Goal: Task Accomplishment & Management: Complete application form

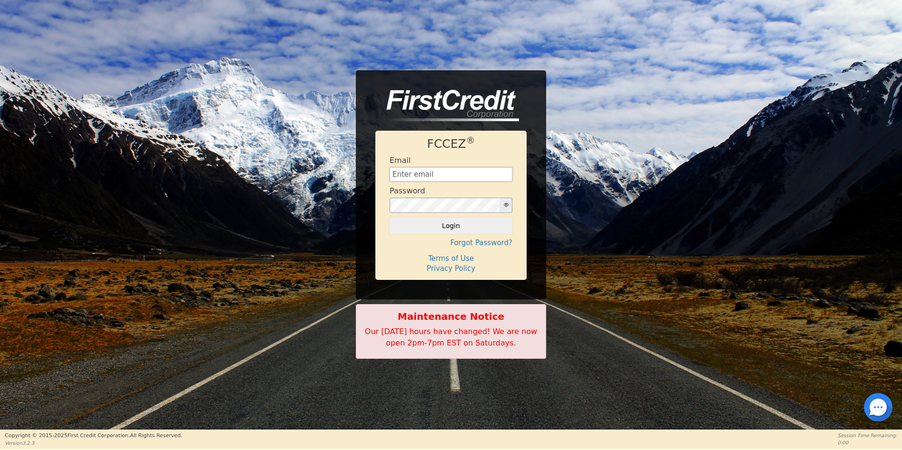
type input "[EMAIL_ADDRESS][DOMAIN_NAME]"
click at [638, 377] on div "FCCEZ ® Email aquaremachtlc@gmail.com Password Login Forgot Password? Terms of …" at bounding box center [451, 215] width 902 height 430
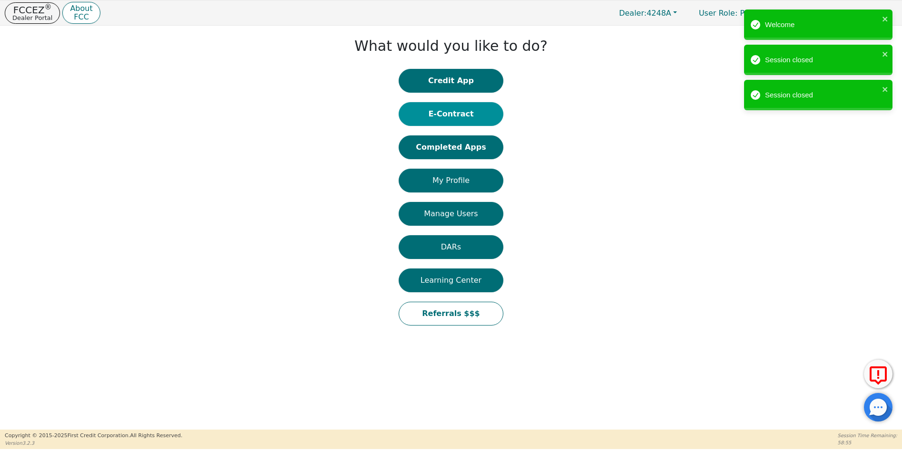
click at [461, 108] on button "E-Contract" at bounding box center [451, 114] width 105 height 24
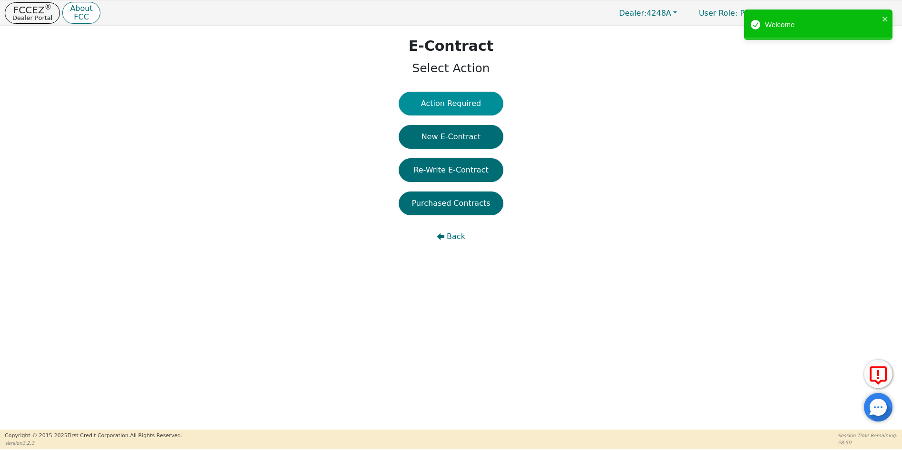
click at [461, 101] on button "Action Required" at bounding box center [451, 104] width 105 height 24
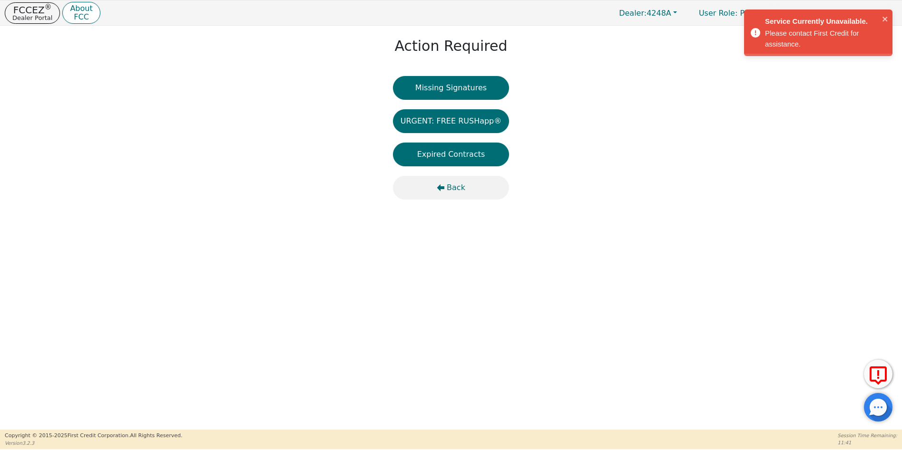
click at [449, 186] on span "Back" at bounding box center [456, 187] width 19 height 11
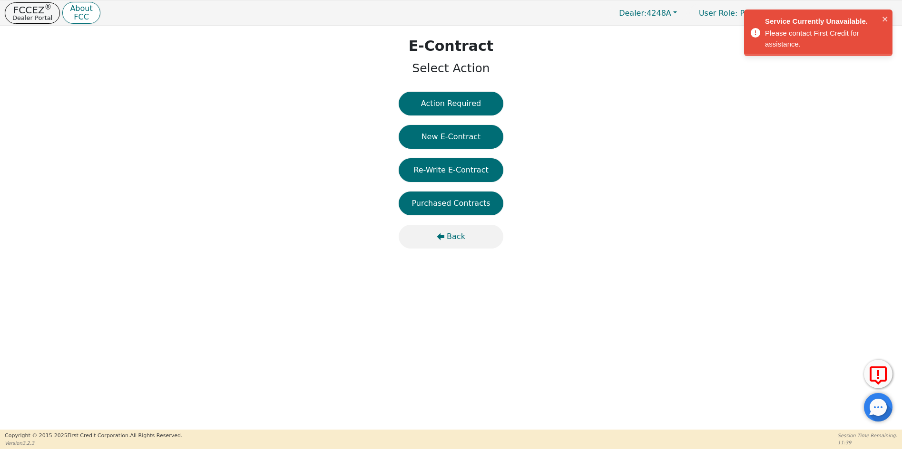
click at [452, 237] on span "Back" at bounding box center [456, 236] width 19 height 11
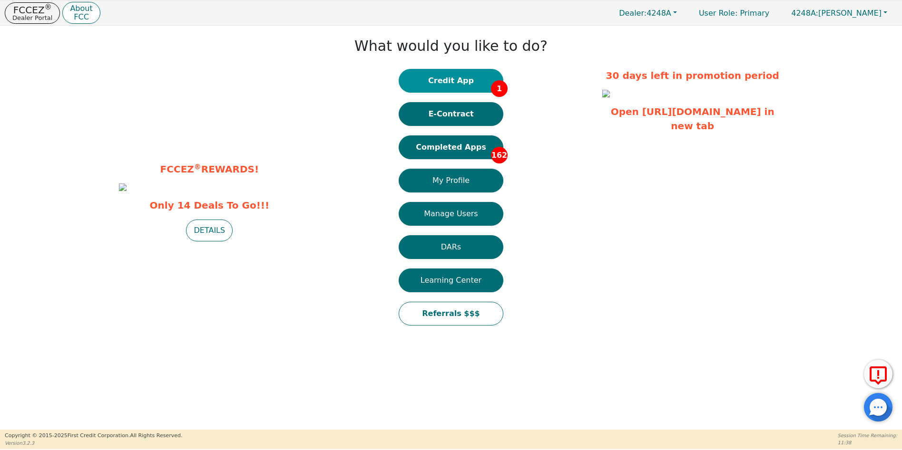
click at [451, 78] on button "Credit App 1" at bounding box center [451, 81] width 105 height 24
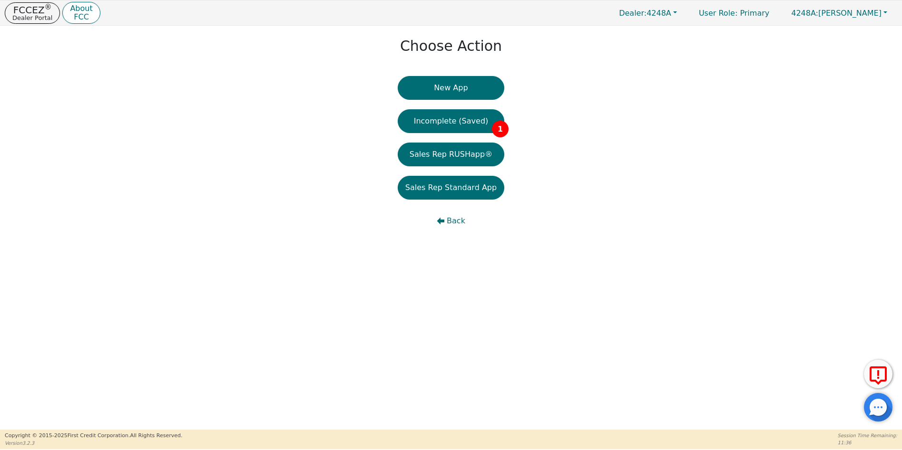
click at [452, 88] on button "New App" at bounding box center [451, 88] width 107 height 24
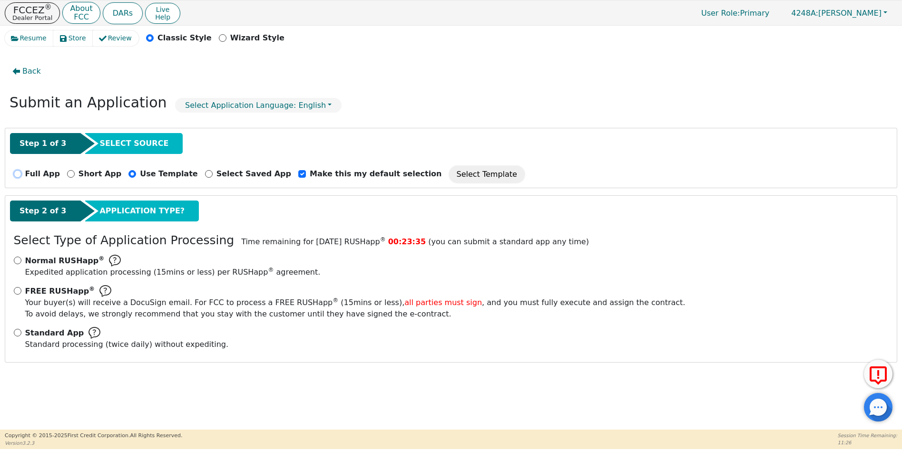
click at [19, 174] on input "Full App" at bounding box center [18, 174] width 8 height 8
radio input "true"
checkbox input "false"
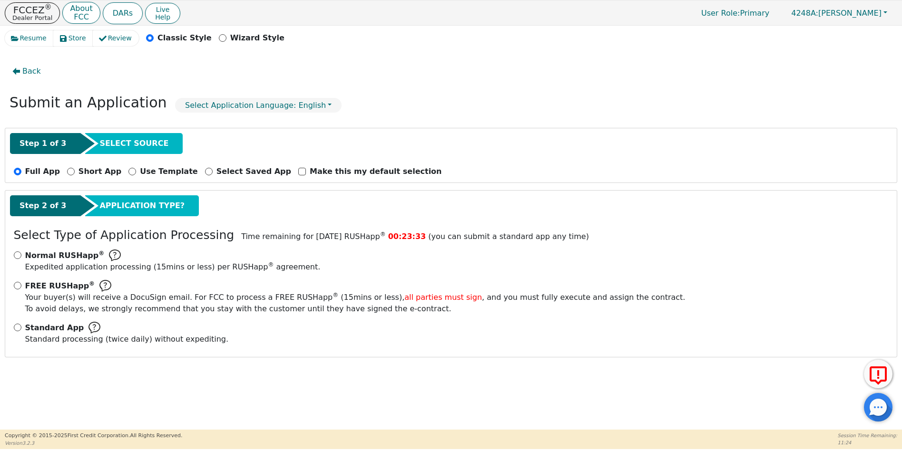
click at [21, 330] on div "Standard App Standard processing (twice daily) without expediting." at bounding box center [451, 333] width 875 height 23
drag, startPoint x: 17, startPoint y: 327, endPoint x: 78, endPoint y: 334, distance: 60.8
click at [19, 327] on input "Standard App Standard processing (twice daily) without expediting." at bounding box center [18, 328] width 8 height 8
radio input "true"
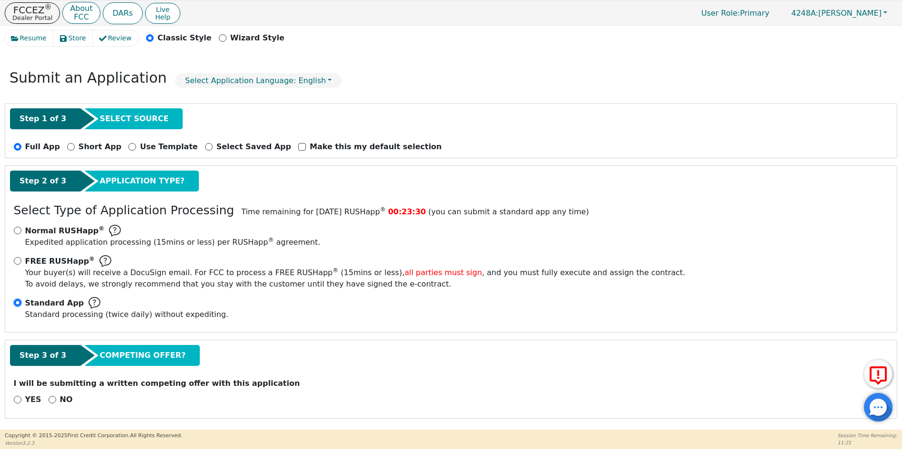
scroll to position [26, 0]
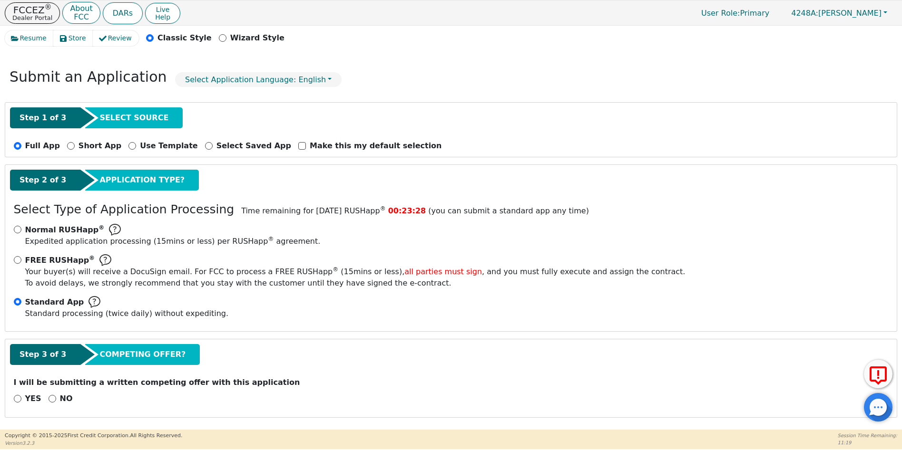
click at [52, 398] on div "NO" at bounding box center [61, 398] width 24 height 11
click at [50, 399] on input "NO" at bounding box center [53, 399] width 8 height 8
radio input "true"
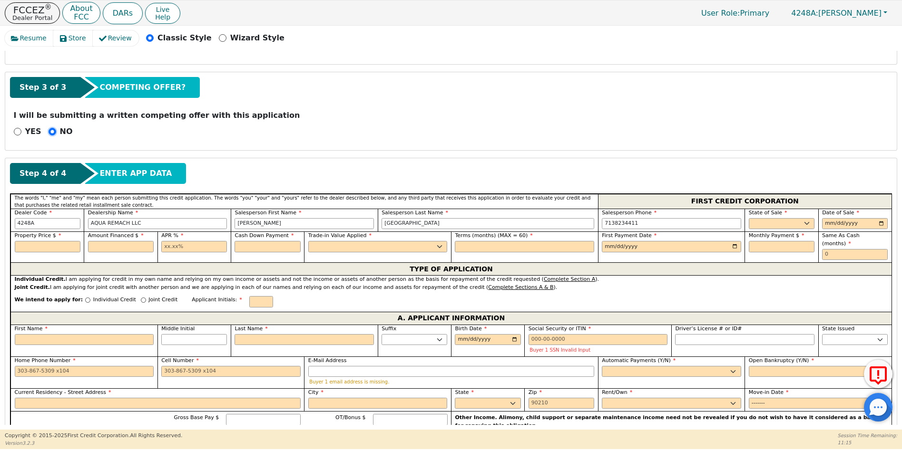
scroll to position [315, 0]
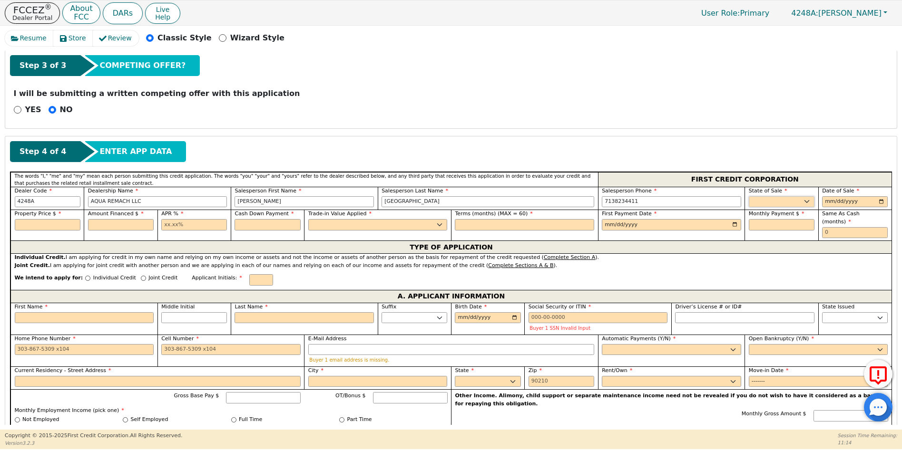
click at [766, 200] on select "AK AL AR AZ CA CO CT DC DE FL [GEOGRAPHIC_DATA] HI IA ID IL IN KS [GEOGRAPHIC_D…" at bounding box center [782, 201] width 66 height 11
select select "[GEOGRAPHIC_DATA]"
click at [749, 196] on select "AK AL AR AZ CA CO CT DC DE FL [GEOGRAPHIC_DATA] HI IA ID IL IN KS [GEOGRAPHIC_D…" at bounding box center [782, 201] width 66 height 11
click at [878, 200] on input "date" at bounding box center [855, 201] width 66 height 11
type input "[DATE]"
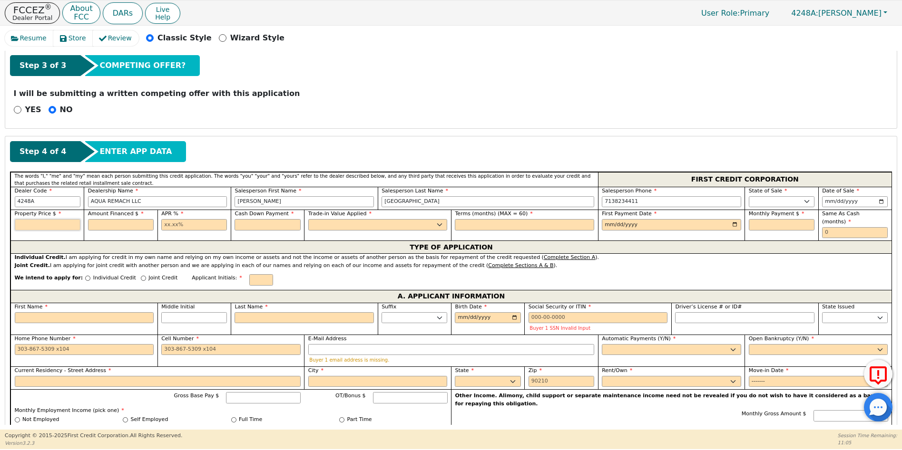
click at [40, 220] on input "text" at bounding box center [48, 224] width 66 height 11
type input "6990.00"
click at [106, 222] on input "text" at bounding box center [121, 224] width 66 height 11
type input "6990.00"
click at [159, 226] on div "APR %" at bounding box center [193, 225] width 73 height 31
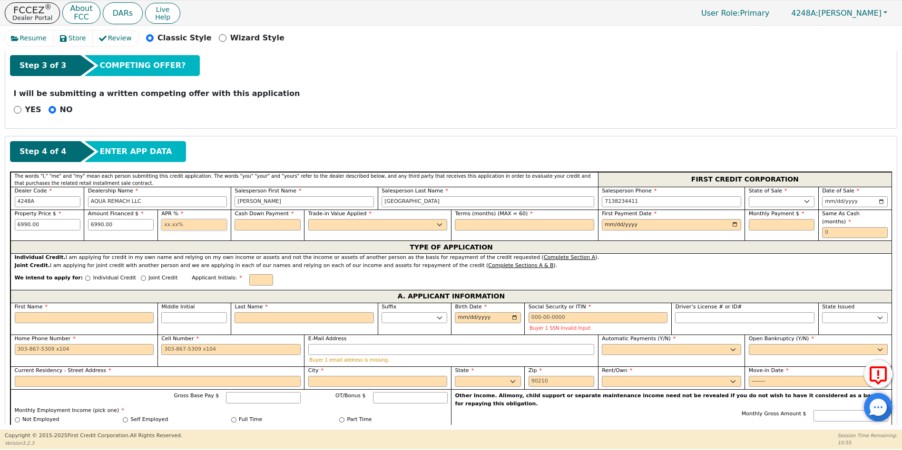
click at [163, 224] on input "text" at bounding box center [194, 224] width 66 height 11
type input "17.99"
click at [244, 225] on input "text" at bounding box center [268, 224] width 66 height 11
type input "0.00"
click at [314, 225] on select "Yes No" at bounding box center [377, 224] width 139 height 11
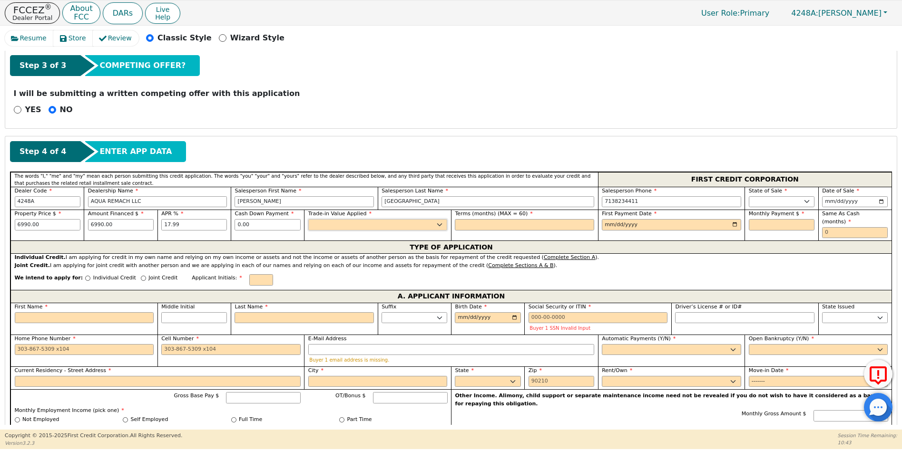
select select "n"
click at [308, 219] on select "Yes No" at bounding box center [377, 224] width 139 height 11
click at [467, 226] on input "text" at bounding box center [524, 224] width 139 height 11
type input "60"
click at [730, 224] on input "date" at bounding box center [671, 224] width 139 height 11
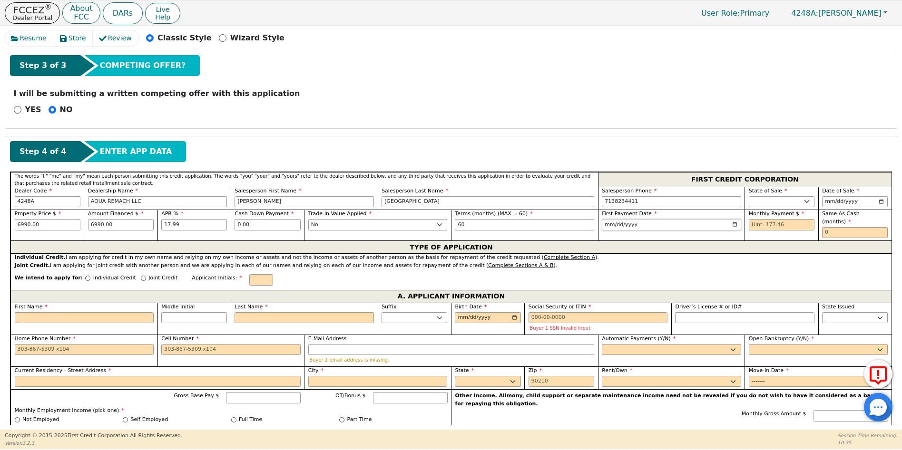
type input "[DATE]"
click at [751, 225] on input "text" at bounding box center [782, 224] width 66 height 11
type input "177.46"
click at [822, 227] on input "text" at bounding box center [855, 232] width 66 height 11
type input "0"
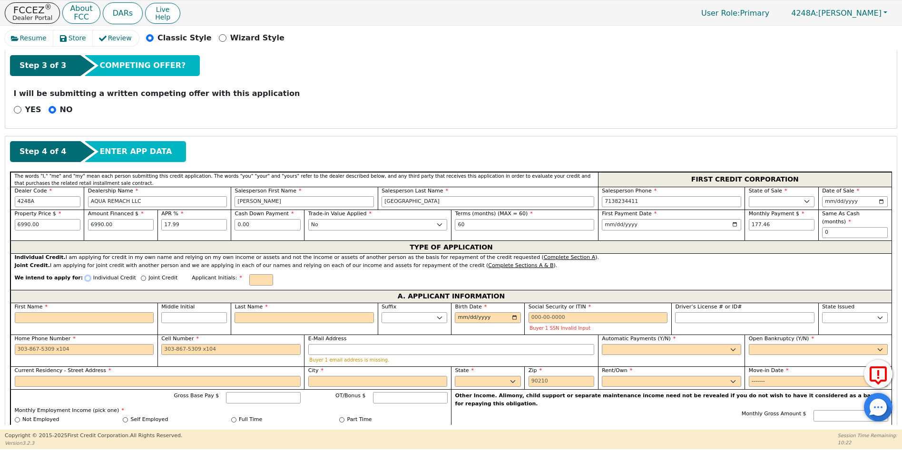
click at [85, 276] on input "Individual Credit" at bounding box center [87, 278] width 5 height 5
radio input "true"
click at [51, 313] on input "First Name" at bounding box center [84, 318] width 139 height 11
type input "J"
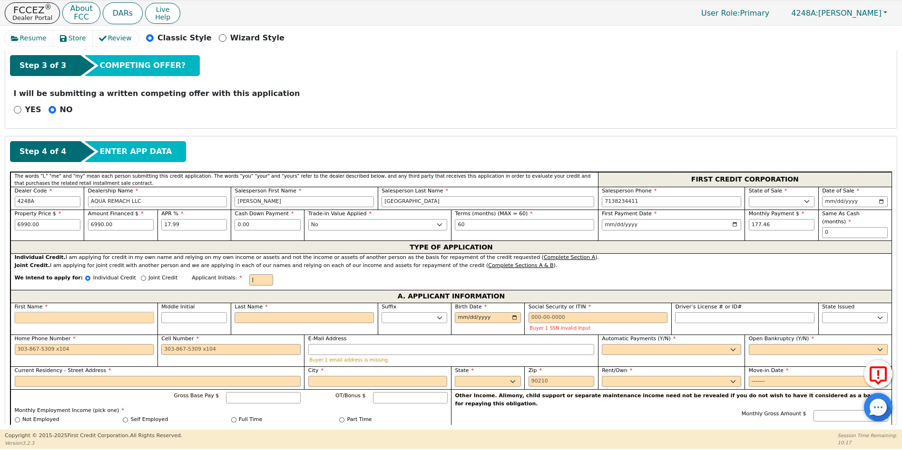
type input "J"
type input "JE"
type input "JES"
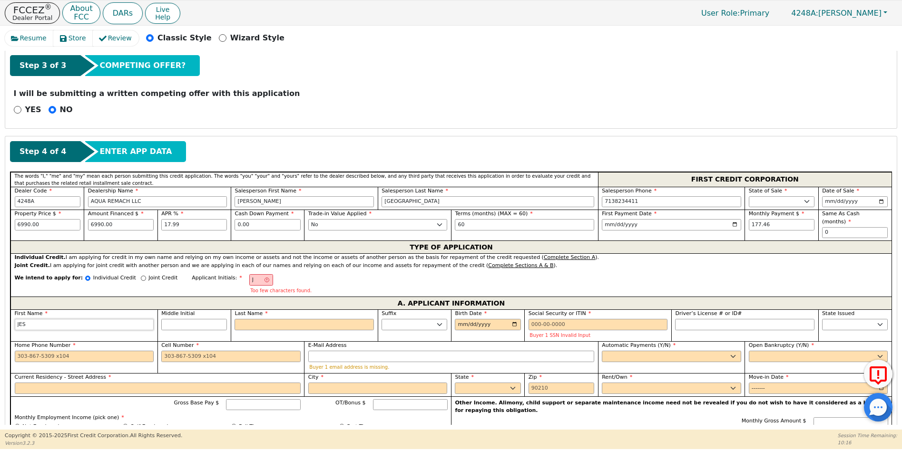
type input "[DEMOGRAPHIC_DATA]"
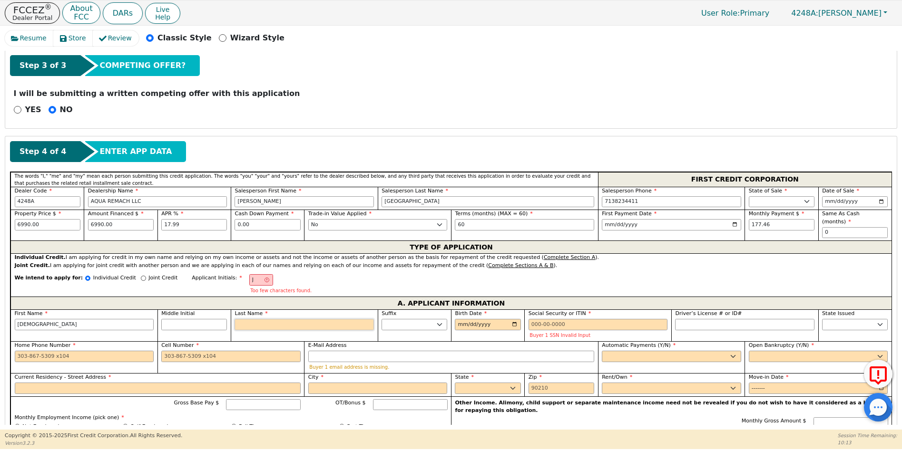
click at [255, 319] on input "Last Name" at bounding box center [304, 324] width 139 height 11
type input "JG"
type input "G"
type input "[DEMOGRAPHIC_DATA] G"
type input "GU"
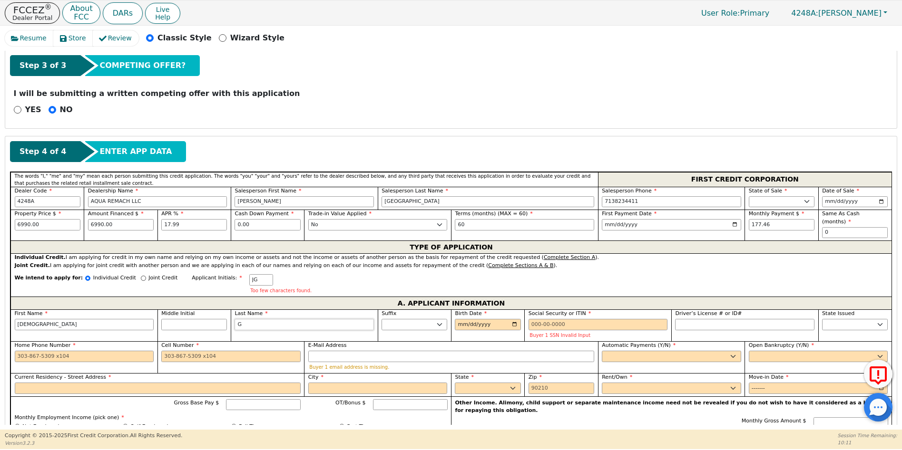
type input "[PERSON_NAME]"
type input "GUE"
type input "[PERSON_NAME]"
type input "GUER"
type input "[PERSON_NAME]"
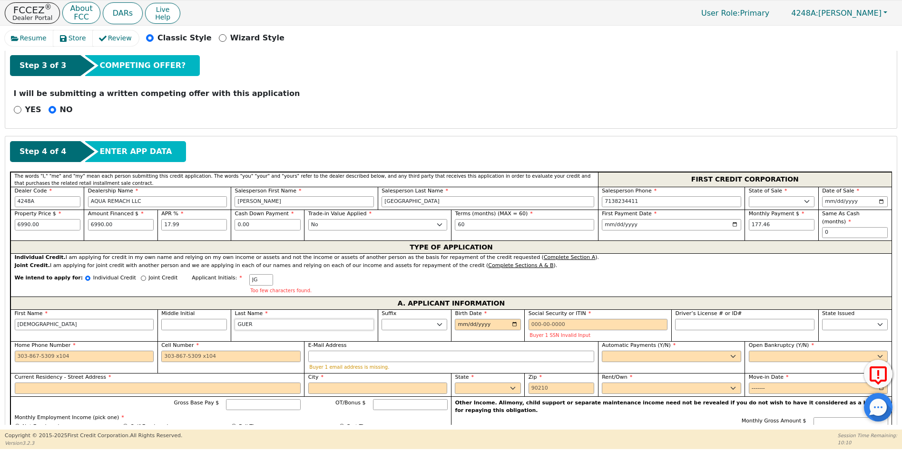
type input "GUERR"
type input "[PERSON_NAME]"
type input "GUERRE"
type input "[DEMOGRAPHIC_DATA][PERSON_NAME]"
type input "GUERRER"
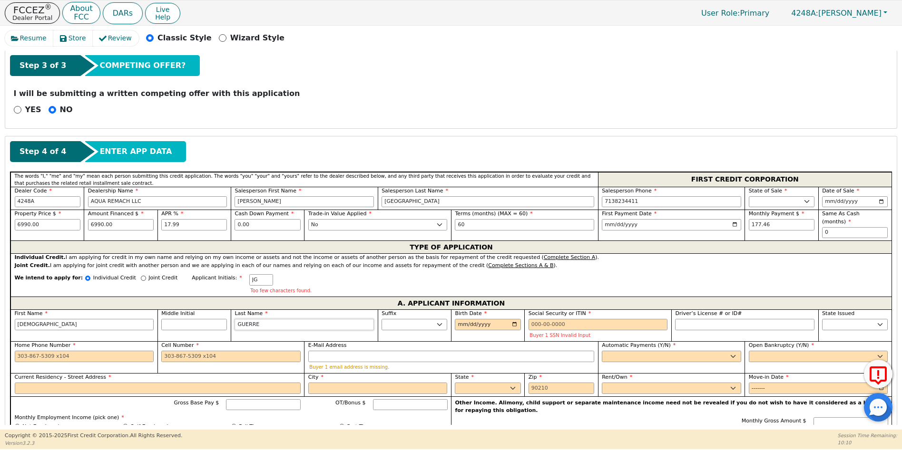
type input "[DEMOGRAPHIC_DATA][PERSON_NAME]"
type input "[PERSON_NAME]"
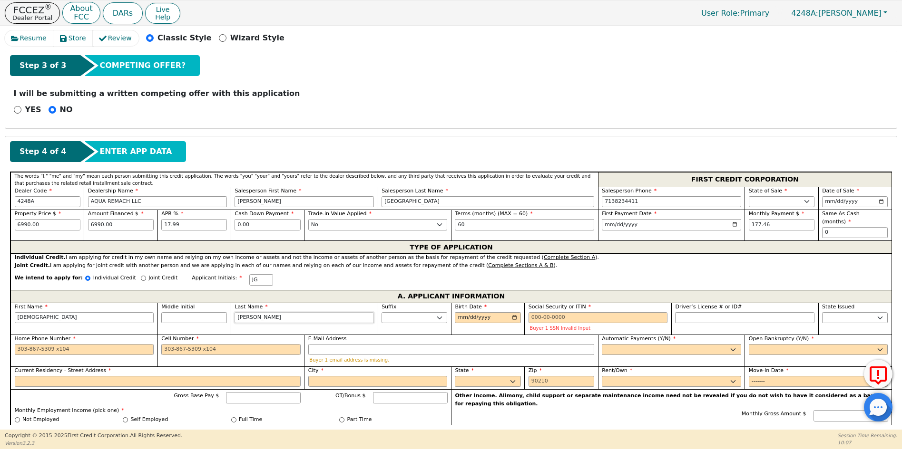
type input "[PERSON_NAME]"
click at [460, 313] on input "Birth Date" at bounding box center [488, 318] width 66 height 11
type input "[DATE]"
click at [529, 313] on input "Social Security or ITIN" at bounding box center [597, 318] width 139 height 11
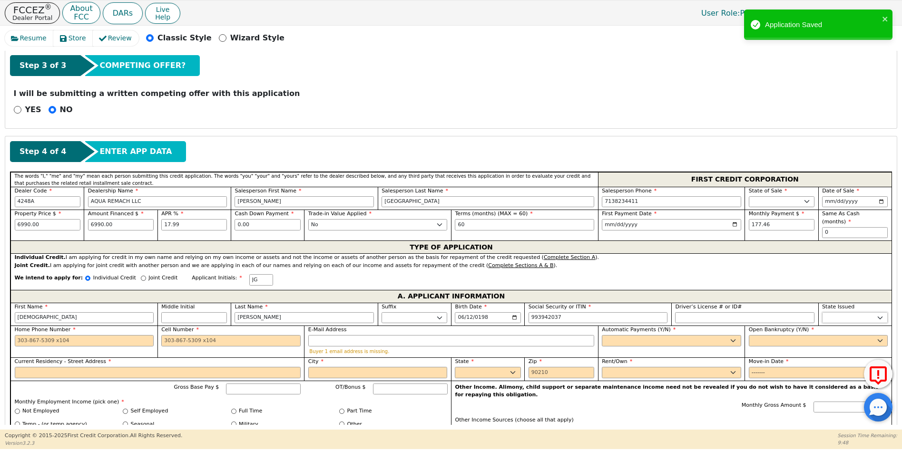
type input "***-**-2037"
click at [829, 313] on select "AK AL AR AZ CA CO CT DC DE FL [GEOGRAPHIC_DATA] HI IA ID IL IN KS [GEOGRAPHIC_D…" at bounding box center [855, 318] width 66 height 11
select select "[GEOGRAPHIC_DATA]"
click at [829, 313] on select "AK AL AR AZ CA CO CT DC DE FL [GEOGRAPHIC_DATA] HI IA ID IL IN KS [GEOGRAPHIC_D…" at bounding box center [855, 318] width 66 height 11
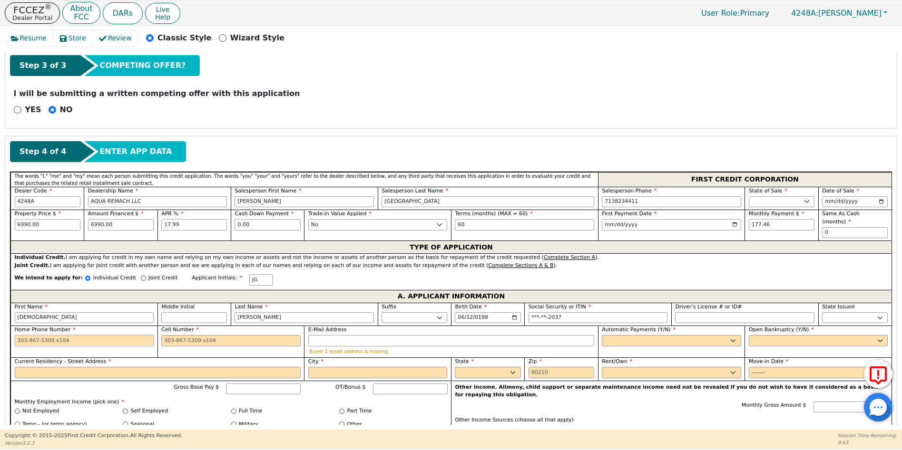
click at [18, 335] on input "Home Phone Number" at bounding box center [84, 340] width 139 height 11
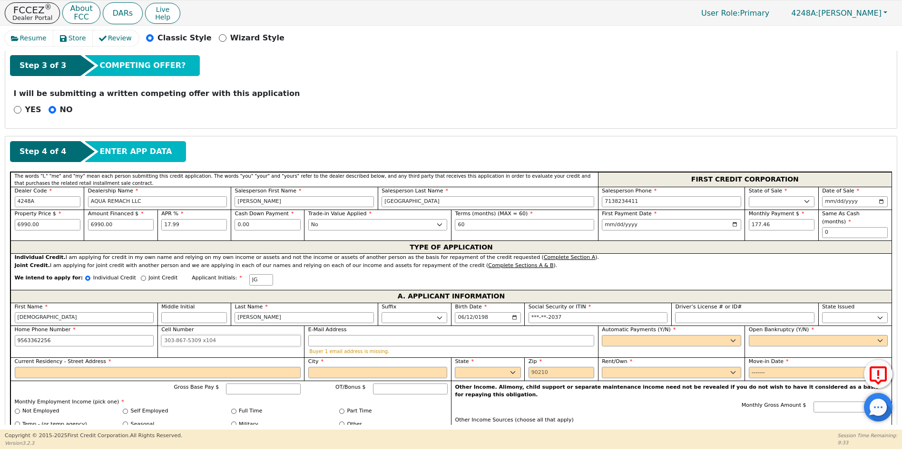
type input "[PHONE_NUMBER]"
click at [163, 335] on input "Cell Number" at bounding box center [230, 340] width 139 height 11
type input "[PHONE_NUMBER]"
click at [330, 335] on input "E-Mail Address" at bounding box center [451, 340] width 286 height 11
click at [612, 335] on select "Yes No" at bounding box center [671, 340] width 139 height 11
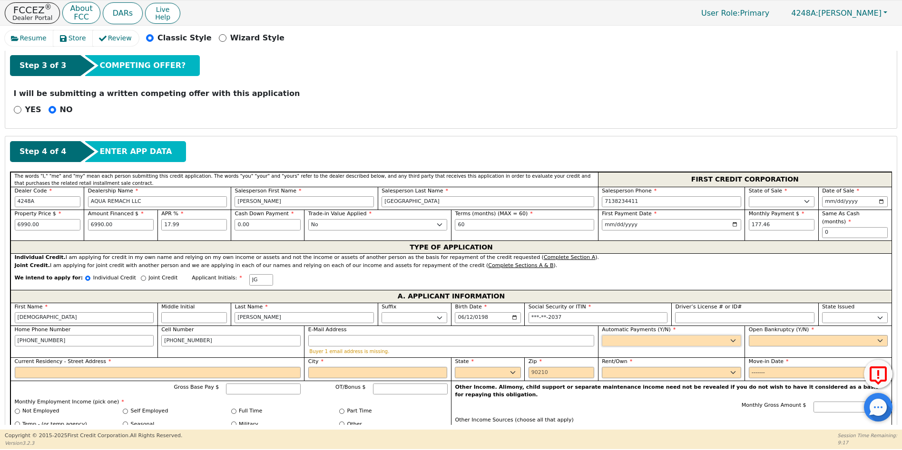
select select "y"
click at [602, 335] on select "Yes No" at bounding box center [671, 340] width 139 height 11
type input "[PERSON_NAME]"
click at [754, 335] on select "Yes No" at bounding box center [818, 340] width 139 height 11
select select "n"
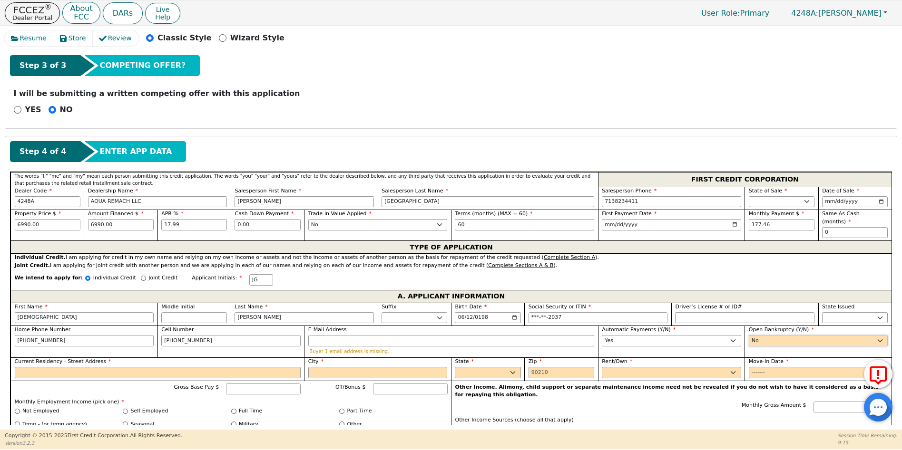
click at [749, 335] on select "Yes No" at bounding box center [818, 340] width 139 height 11
click at [30, 367] on input "Current Residency - Street Address" at bounding box center [158, 372] width 286 height 11
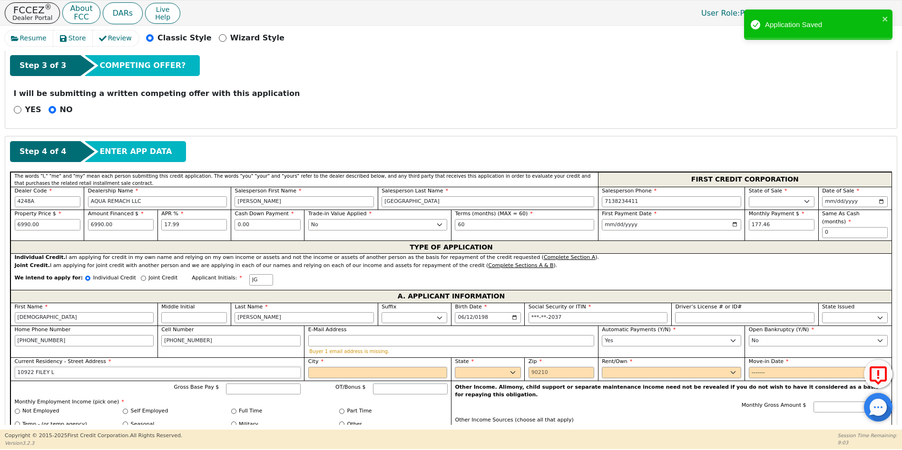
type input "10922 FILEY LN"
type input "[GEOGRAPHIC_DATA]"
select select "[GEOGRAPHIC_DATA]"
type input "77013"
type input "10922 FILEY LN"
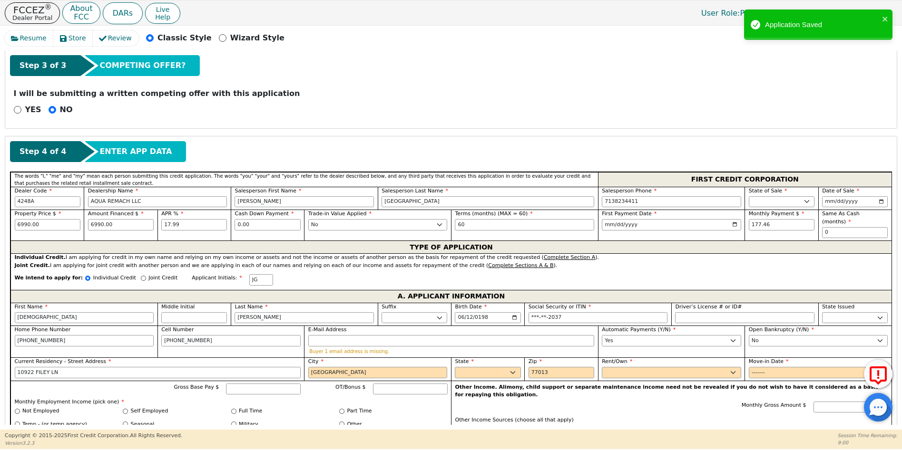
type input "[GEOGRAPHIC_DATA]"
select select "[GEOGRAPHIC_DATA]"
type input "[PERSON_NAME]"
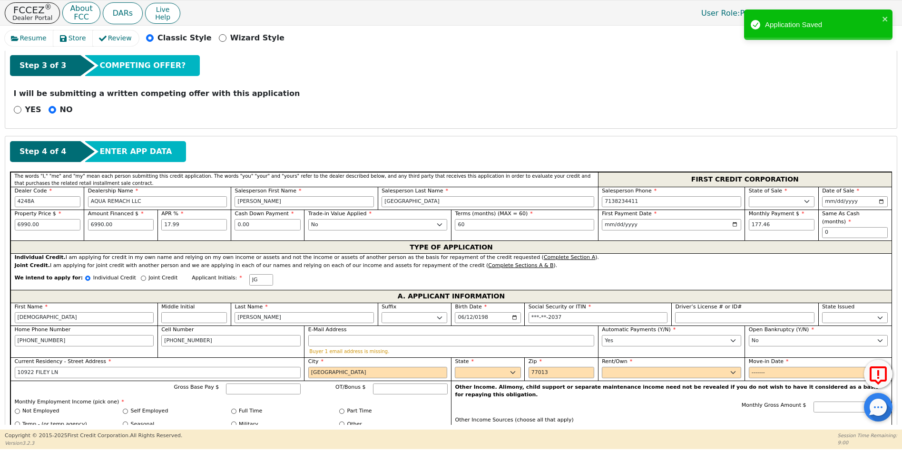
type input "[PERSON_NAME]"
type input "10922 FILEY LN"
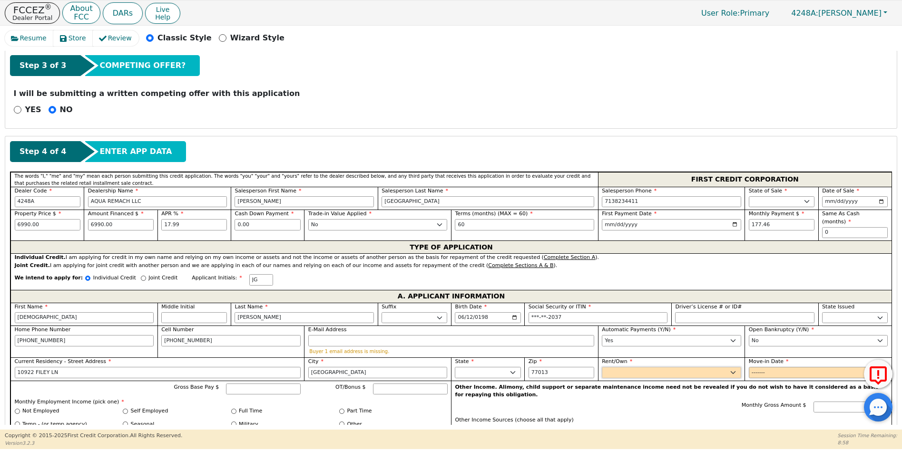
click at [605, 367] on select "Rent Own" at bounding box center [671, 372] width 139 height 11
select select "Own"
click at [602, 367] on select "Rent Own" at bounding box center [671, 372] width 139 height 11
click at [754, 367] on input "Move-in Date" at bounding box center [818, 372] width 139 height 11
click at [771, 367] on input "Move-in Date" at bounding box center [818, 372] width 139 height 11
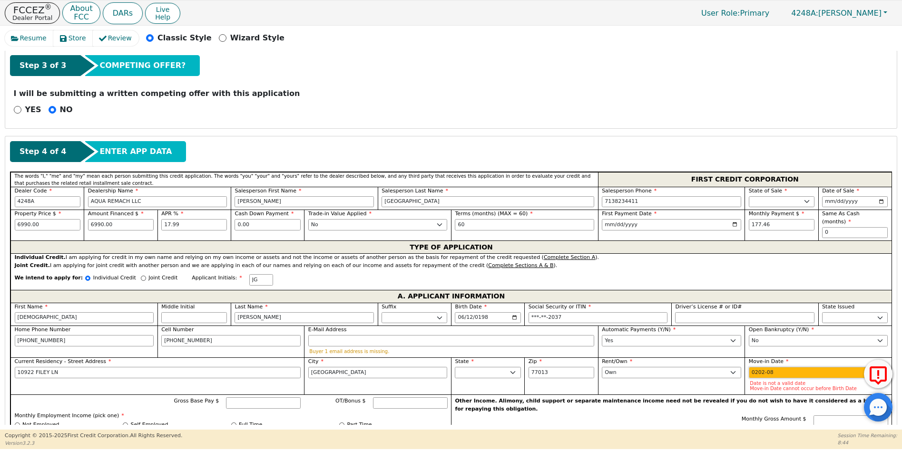
type input "2025-08"
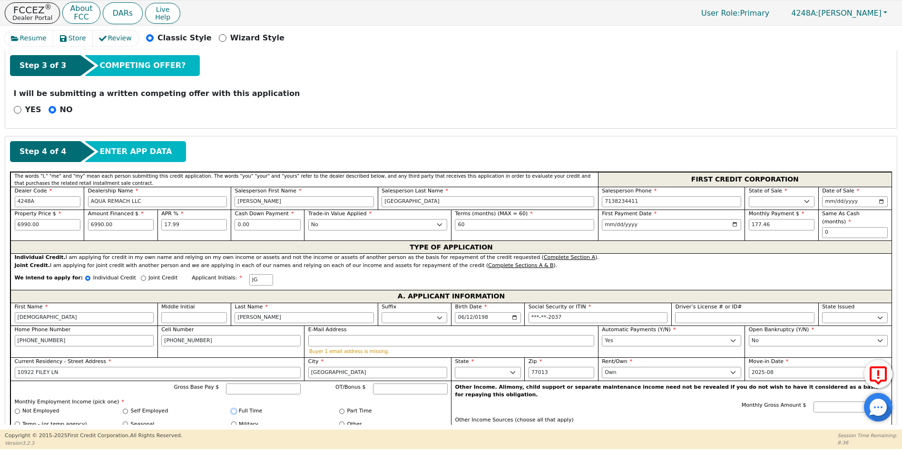
click at [234, 409] on input "Full Time" at bounding box center [233, 411] width 5 height 5
radio input "true"
click at [245, 384] on input "Gross Base Pay $" at bounding box center [263, 389] width 75 height 11
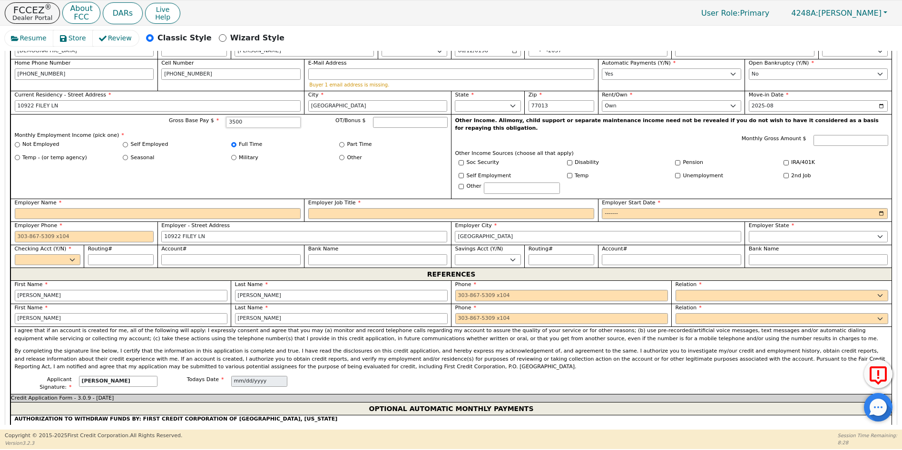
scroll to position [585, 0]
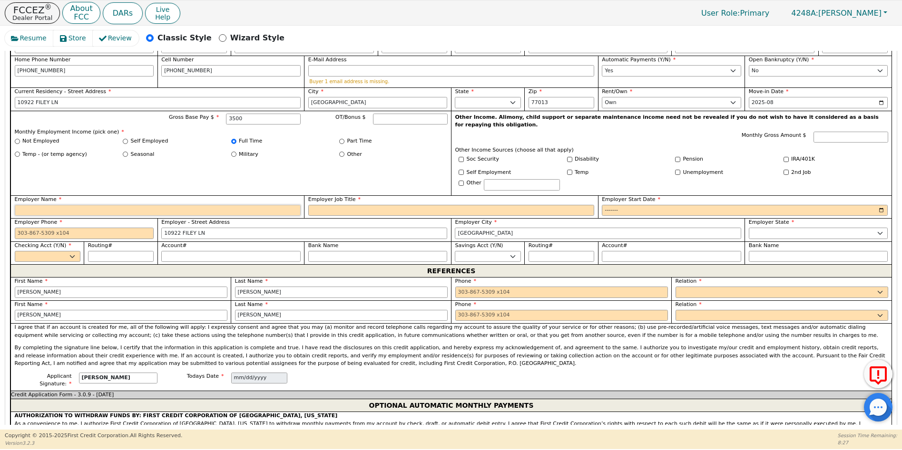
type input "3500.00"
click at [59, 205] on input "Employer Name" at bounding box center [158, 210] width 286 height 11
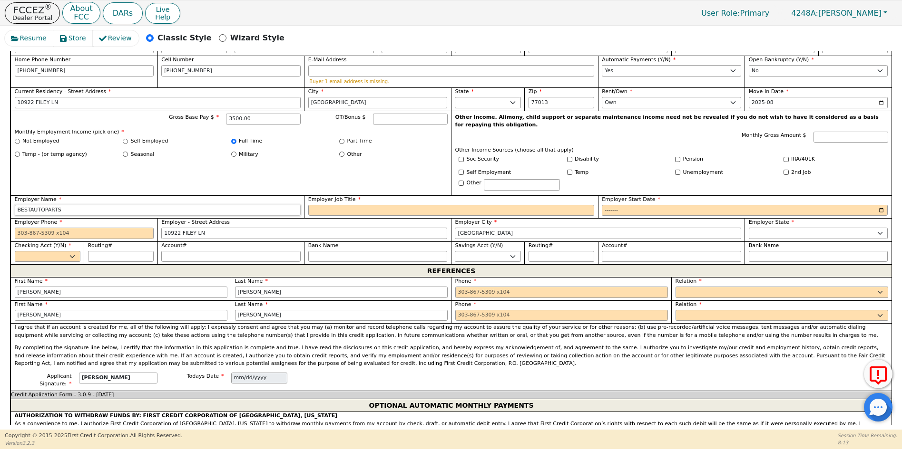
type input "BESTAUTOPARTS"
click at [332, 205] on input "Employer Job Title" at bounding box center [451, 210] width 286 height 11
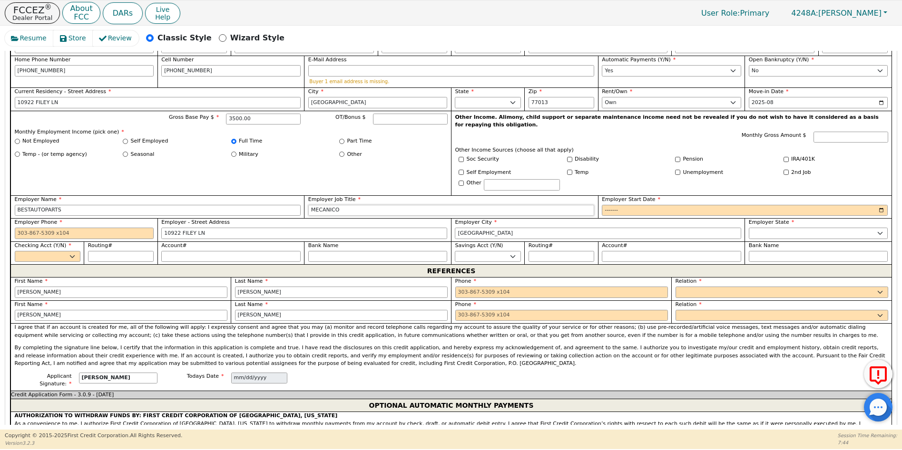
type input "MECANICO"
click at [607, 205] on input "Employer Start Date" at bounding box center [745, 210] width 286 height 11
click at [625, 205] on input "Employer Start Date" at bounding box center [745, 210] width 286 height 11
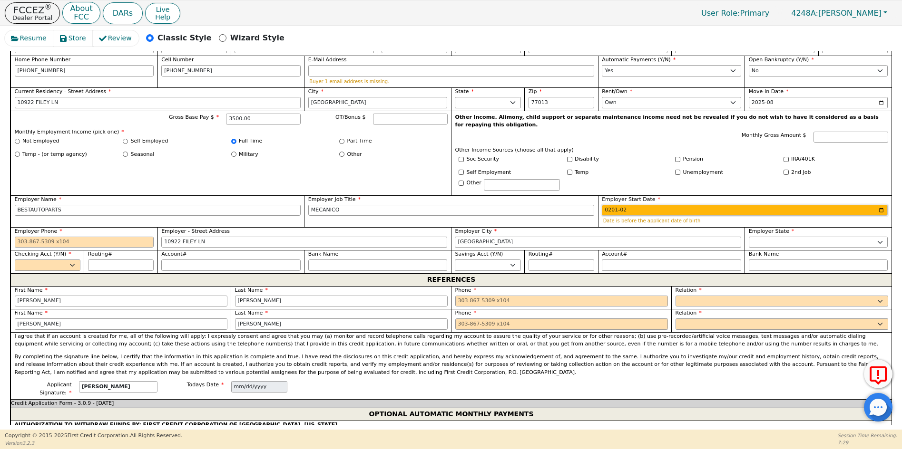
type input "2018-02"
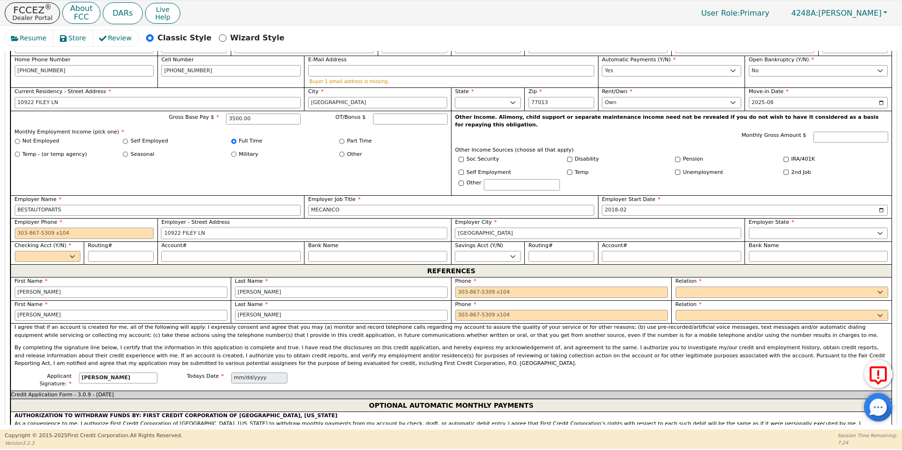
drag, startPoint x: 221, startPoint y: 217, endPoint x: 144, endPoint y: 219, distance: 77.1
click at [144, 219] on div "First Name [PERSON_NAME] Middle Initial Last Name [PERSON_NAME] Sr. II III IV B…" at bounding box center [450, 149] width 881 height 232
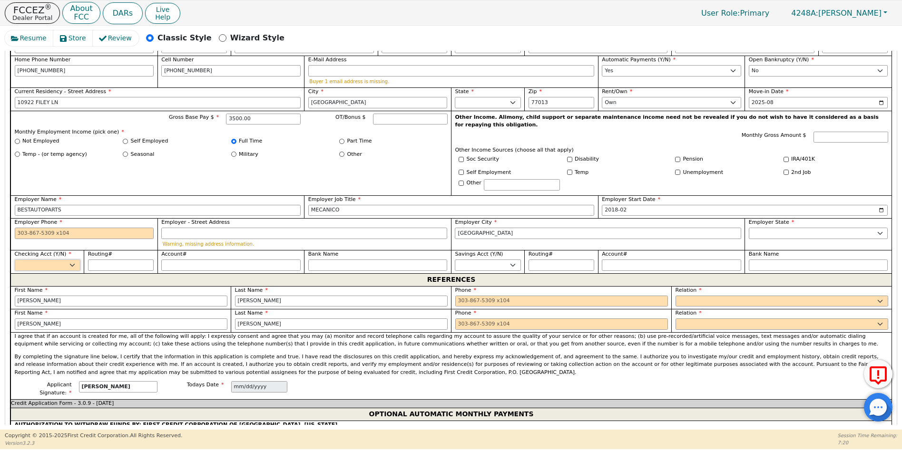
click at [73, 260] on select "Yes No" at bounding box center [48, 265] width 66 height 11
select select "y"
click at [15, 260] on select "Yes No" at bounding box center [48, 265] width 66 height 11
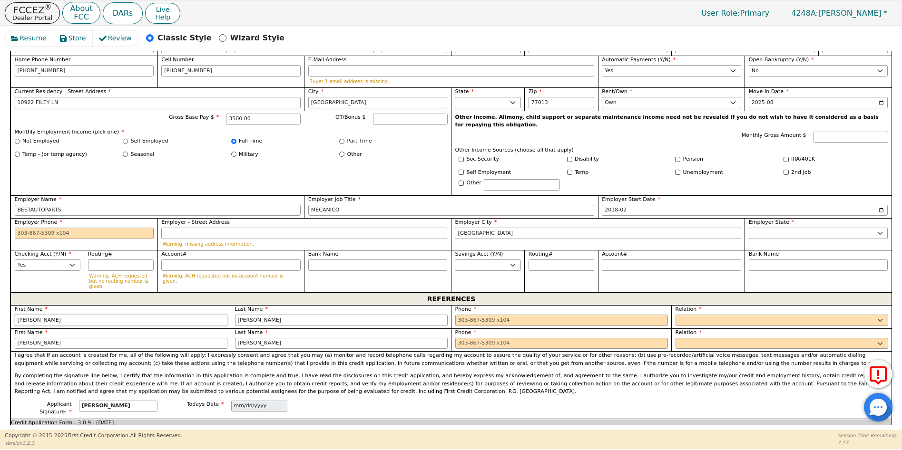
click at [33, 315] on input "[PERSON_NAME]" at bounding box center [121, 320] width 213 height 11
type input "D"
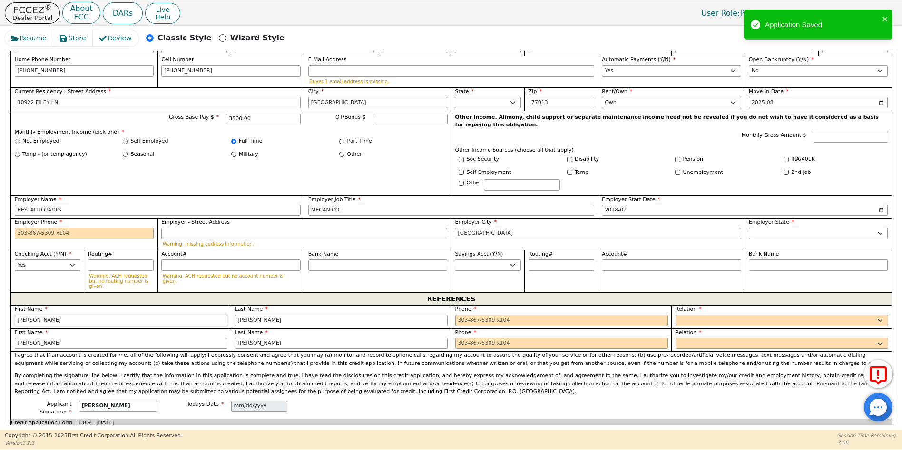
type input "[PERSON_NAME]"
click at [459, 315] on input "tel" at bounding box center [561, 320] width 213 height 11
type input "[PHONE_NUMBER]"
click at [695, 315] on select "FATHER MOTHER SISTER BROTHER DAUGHTER SON CO-WORKER NEIGHBOR FRIEND COUSIN G-MO…" at bounding box center [781, 320] width 213 height 11
select select "FRIEND"
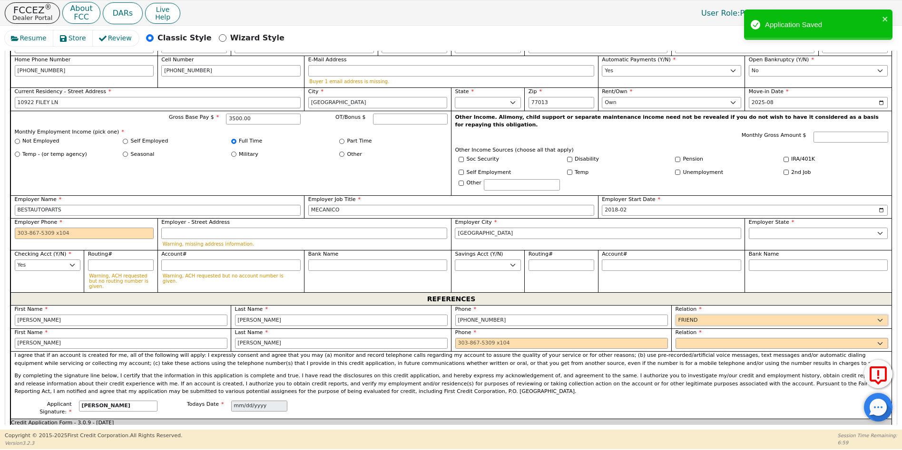
click at [675, 315] on select "FATHER MOTHER SISTER BROTHER DAUGHTER SON CO-WORKER NEIGHBOR FRIEND COUSIN G-MO…" at bounding box center [781, 320] width 213 height 11
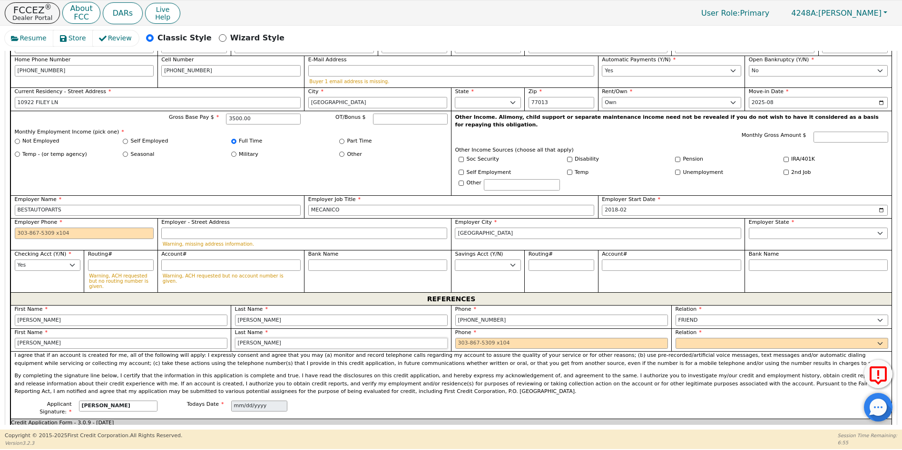
drag, startPoint x: 265, startPoint y: 323, endPoint x: 241, endPoint y: 323, distance: 24.3
click at [241, 338] on input "[PERSON_NAME]" at bounding box center [341, 343] width 213 height 11
type input "[PERSON_NAME]"
click at [458, 338] on input "tel" at bounding box center [561, 343] width 213 height 11
type input "[PHONE_NUMBER]"
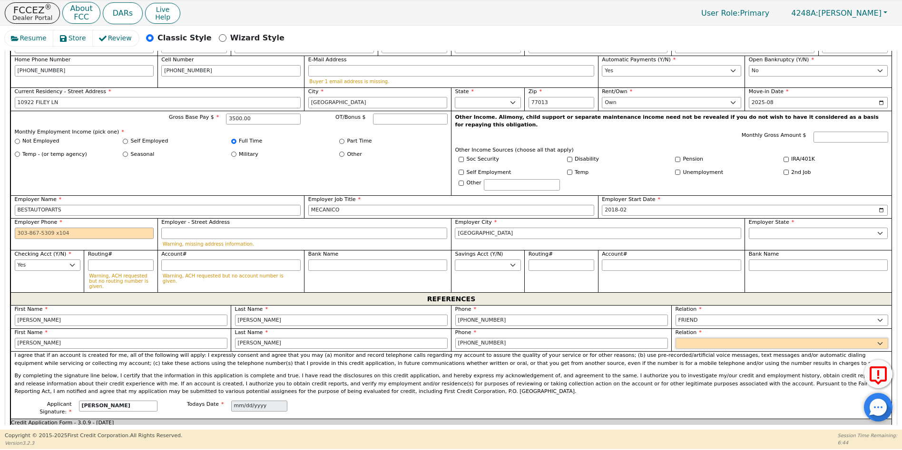
click at [694, 338] on select "FATHER MOTHER SISTER BROTHER DAUGHTER SON CO-WORKER NEIGHBOR FRIEND COUSIN G-MO…" at bounding box center [781, 343] width 213 height 11
select select "FRIEND"
click at [675, 338] on select "FATHER MOTHER SISTER BROTHER DAUGHTER SON CO-WORKER NEIGHBOR FRIEND COUSIN G-MO…" at bounding box center [781, 343] width 213 height 11
click at [20, 228] on input "Employer Phone" at bounding box center [84, 233] width 139 height 11
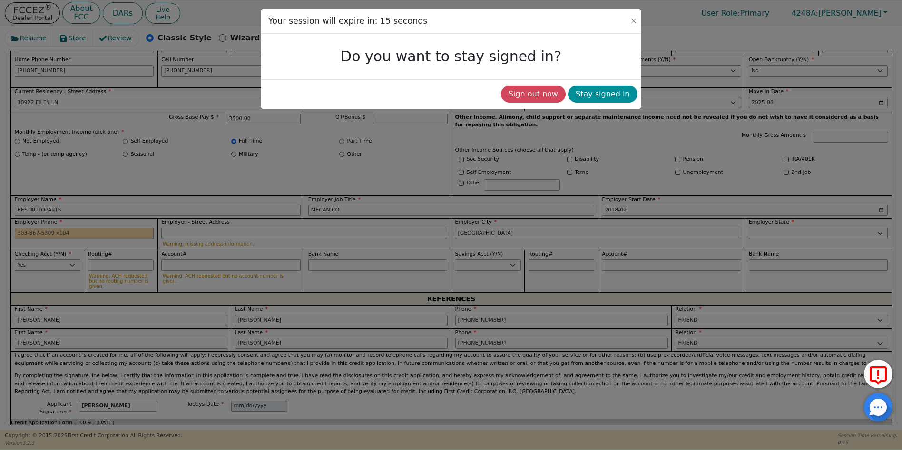
click at [619, 90] on button "Stay signed in" at bounding box center [602, 94] width 69 height 17
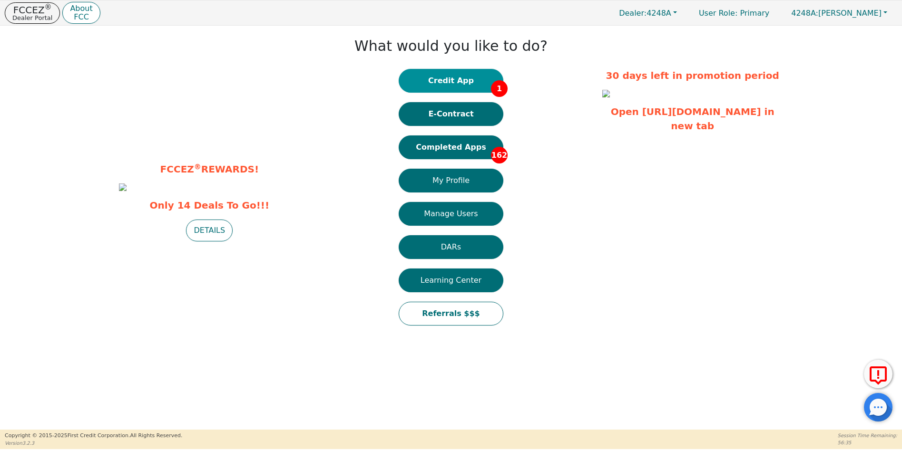
click at [472, 79] on button "Credit App 1" at bounding box center [451, 81] width 105 height 24
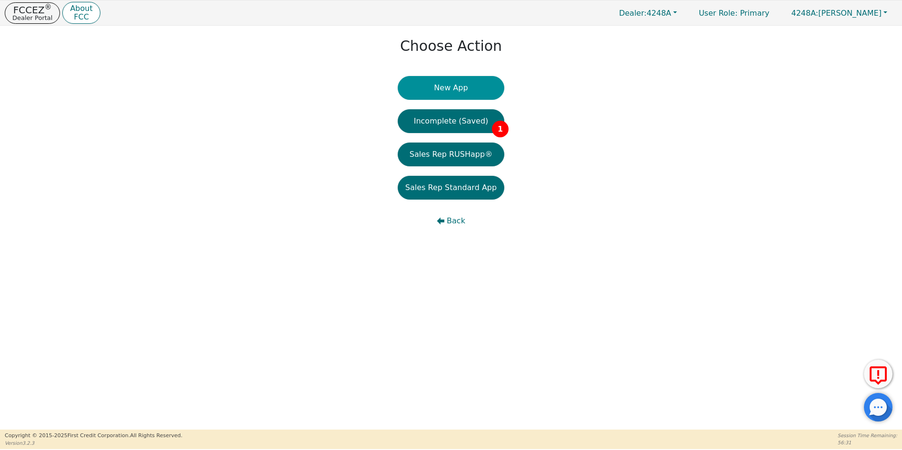
click at [440, 87] on button "New App" at bounding box center [451, 88] width 107 height 24
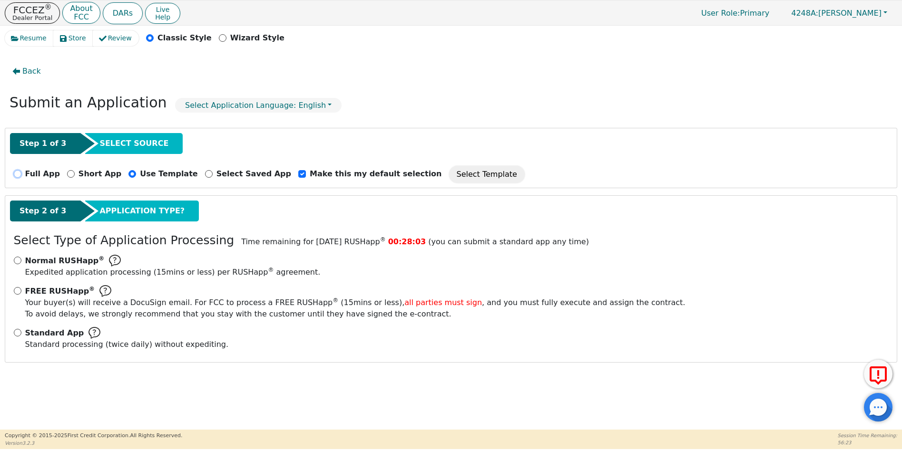
click at [15, 175] on input "Full App" at bounding box center [18, 174] width 8 height 8
radio input "true"
checkbox input "false"
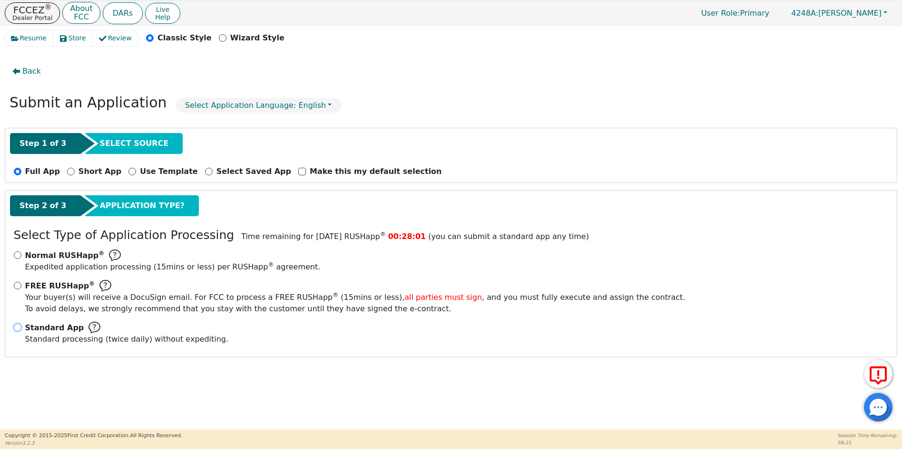
click at [17, 328] on input "Standard App Standard processing (twice daily) without expediting." at bounding box center [18, 328] width 8 height 8
radio input "true"
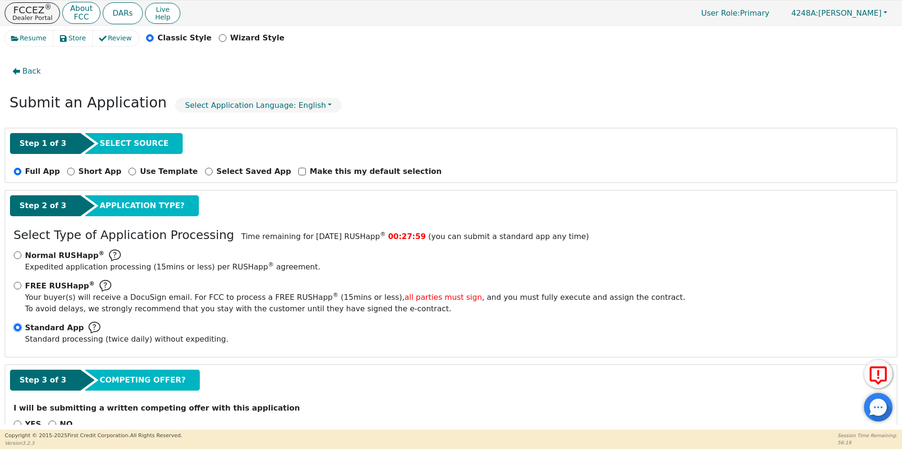
scroll to position [26, 0]
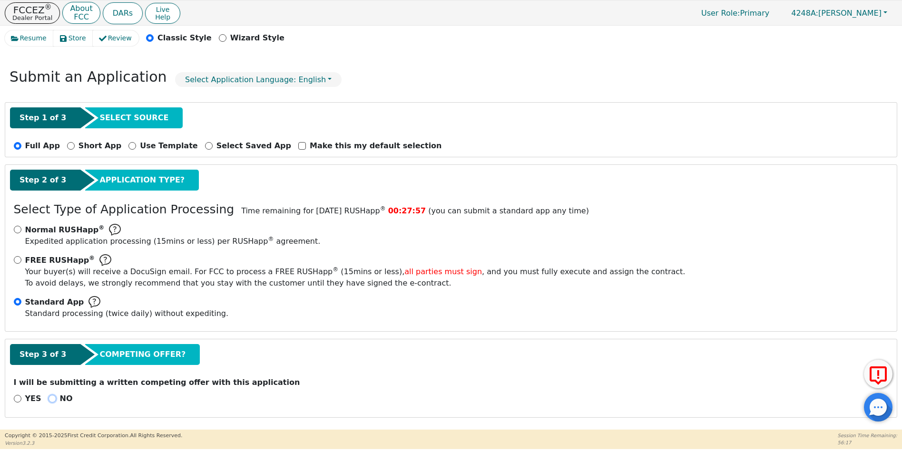
click at [52, 398] on input "NO" at bounding box center [53, 399] width 8 height 8
radio input "true"
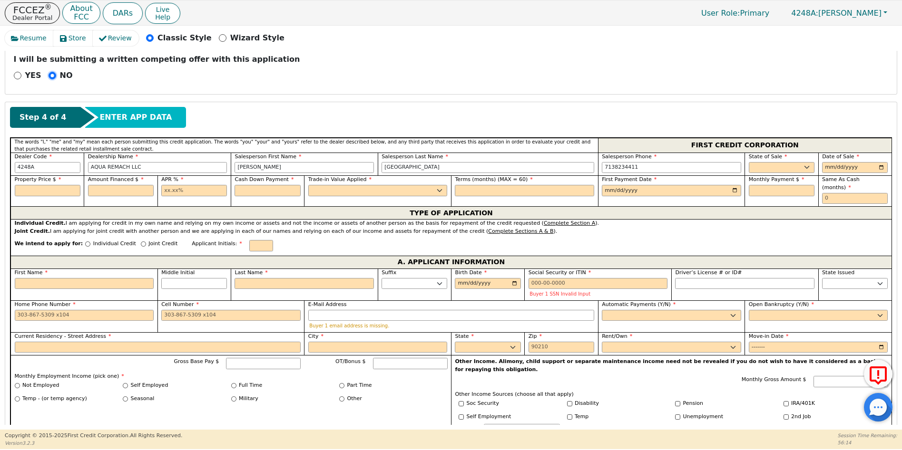
scroll to position [366, 0]
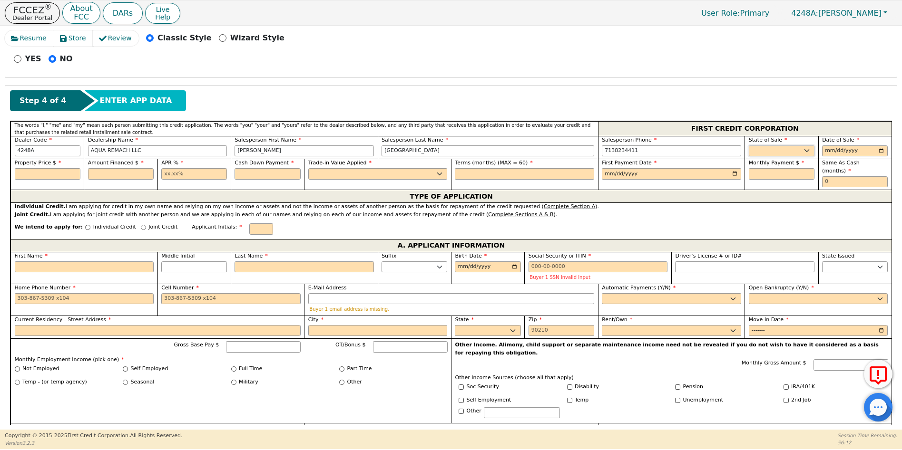
click at [768, 147] on select "AK AL AR AZ CA CO CT DC DE FL [GEOGRAPHIC_DATA] HI IA ID IL IN KS [GEOGRAPHIC_D…" at bounding box center [782, 151] width 66 height 11
select select "[GEOGRAPHIC_DATA]"
click at [749, 146] on select "AK AL AR AZ CA CO CT DC DE FL [GEOGRAPHIC_DATA] HI IA ID IL IN KS [GEOGRAPHIC_D…" at bounding box center [782, 151] width 66 height 11
click at [879, 149] on input "date" at bounding box center [855, 151] width 66 height 11
type input "[DATE]"
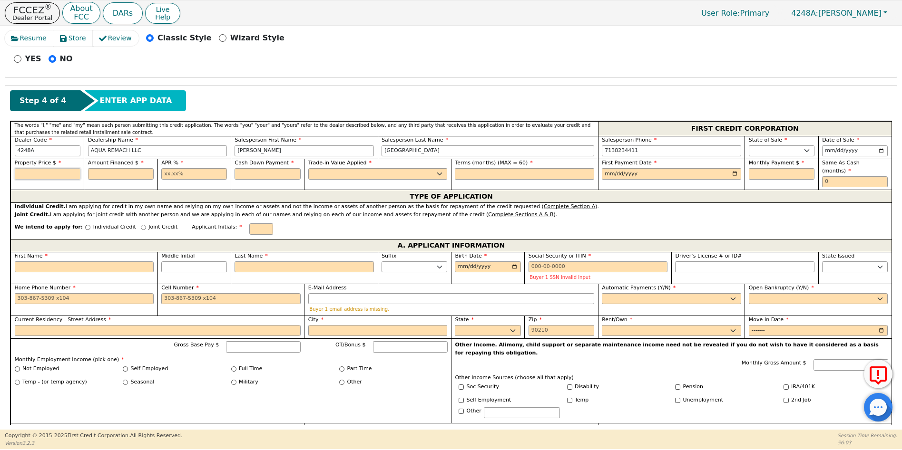
click at [52, 178] on input "text" at bounding box center [48, 173] width 66 height 11
type input "6990.00"
click at [106, 175] on input "text" at bounding box center [121, 173] width 66 height 11
type input "6990.00"
click at [174, 174] on input "text" at bounding box center [194, 173] width 66 height 11
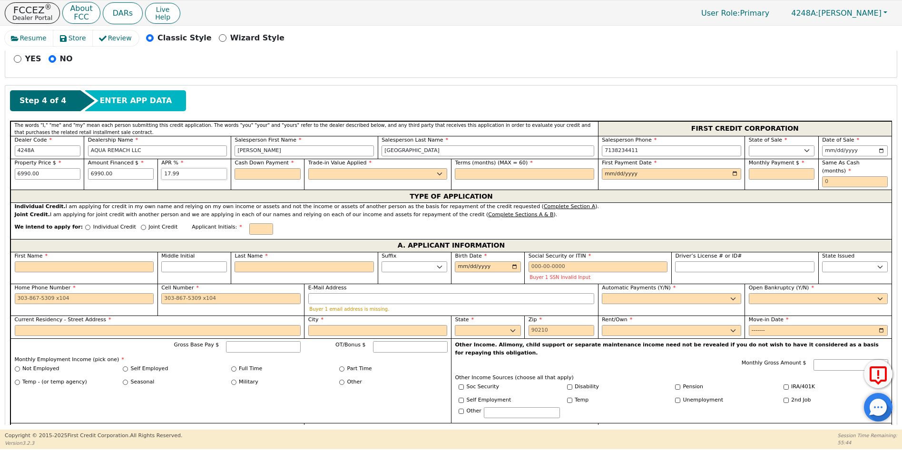
type input "17.99"
click at [256, 177] on input "text" at bounding box center [268, 173] width 66 height 11
type input "0.00"
click at [321, 166] on label "Trade-in Value Applied" at bounding box center [377, 163] width 139 height 8
click at [322, 176] on select "Yes No" at bounding box center [377, 173] width 139 height 11
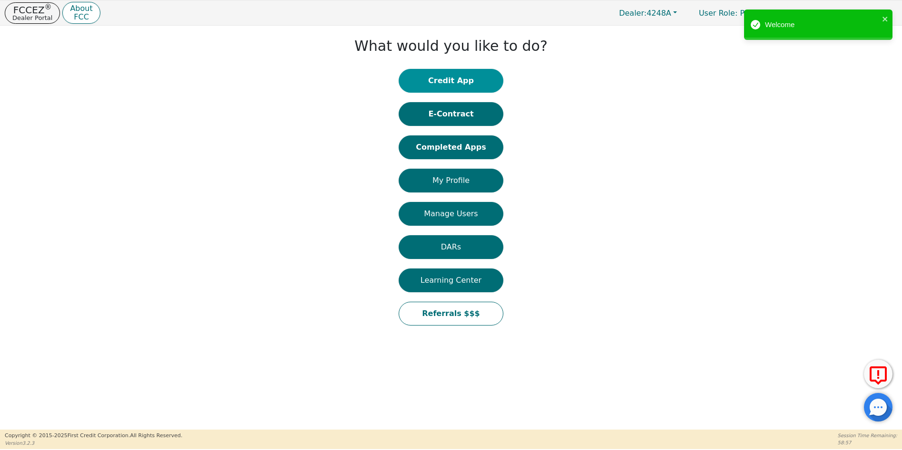
click at [453, 80] on button "Credit App" at bounding box center [451, 81] width 105 height 24
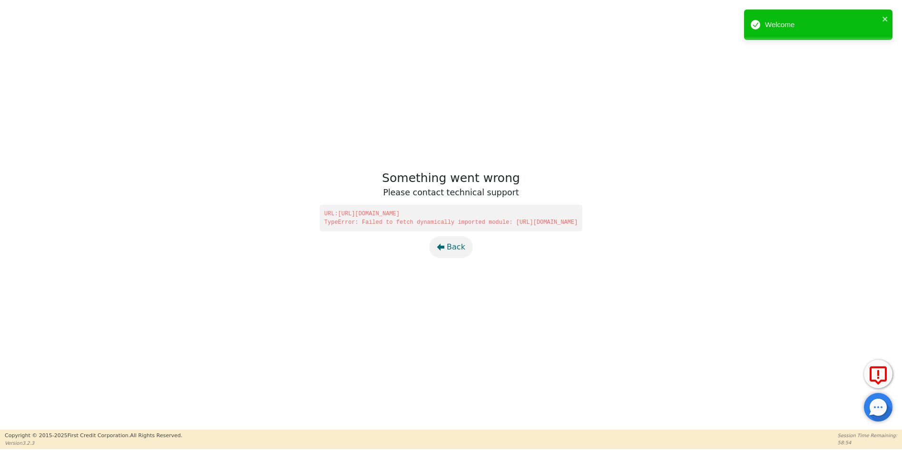
click at [448, 245] on span "Back" at bounding box center [456, 247] width 19 height 11
